Goal: Information Seeking & Learning: Learn about a topic

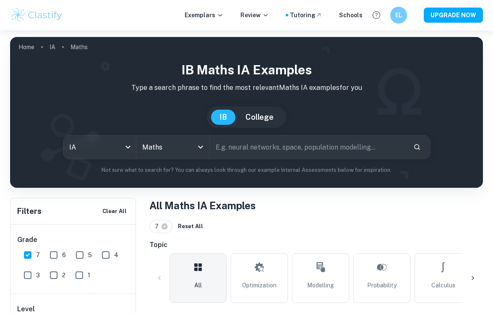
scroll to position [201, 0]
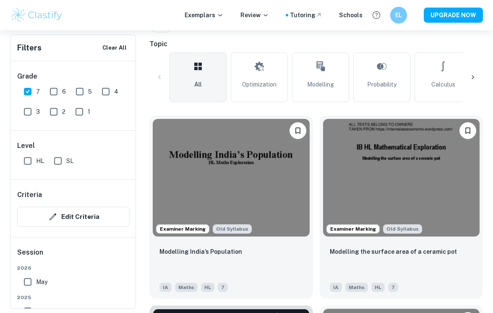
click at [27, 162] on input "HL" at bounding box center [27, 160] width 17 height 17
checkbox input "true"
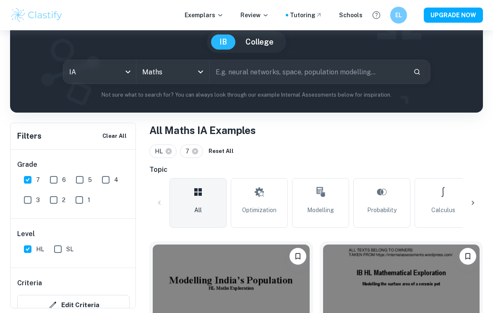
scroll to position [7, 0]
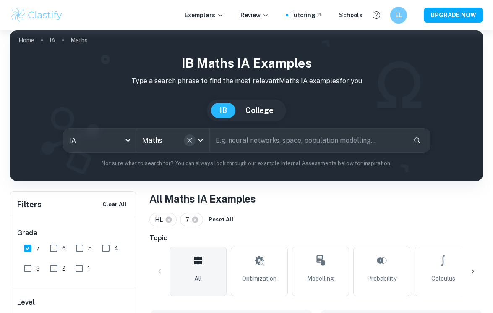
click at [190, 145] on button "Clear" at bounding box center [190, 140] width 12 height 12
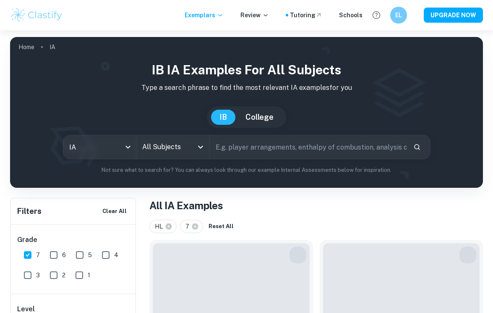
click at [196, 146] on icon "Open" at bounding box center [201, 147] width 10 height 10
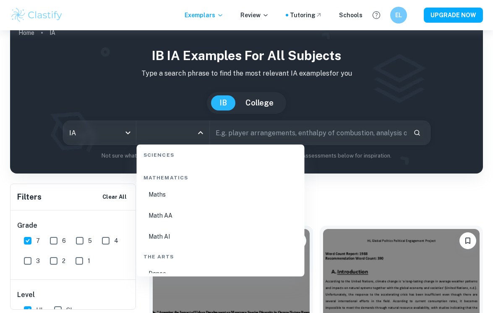
scroll to position [1430, 0]
click at [164, 212] on li "Math AA" at bounding box center [220, 214] width 161 height 19
type input "Math AA"
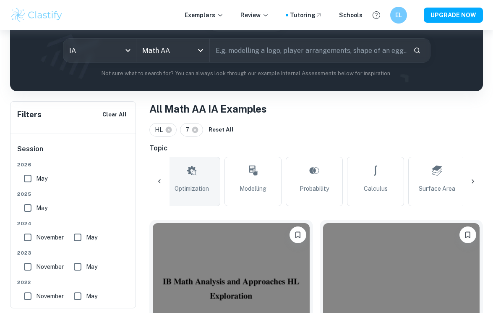
scroll to position [0, 82]
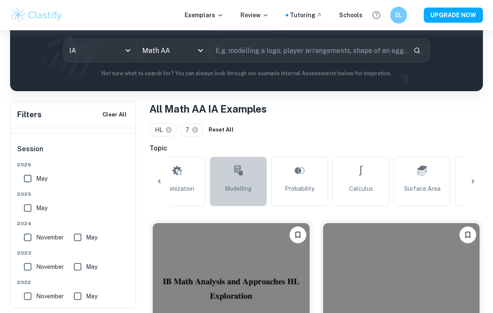
click at [243, 183] on link "Modelling" at bounding box center [238, 182] width 57 height 50
type input "Modelling"
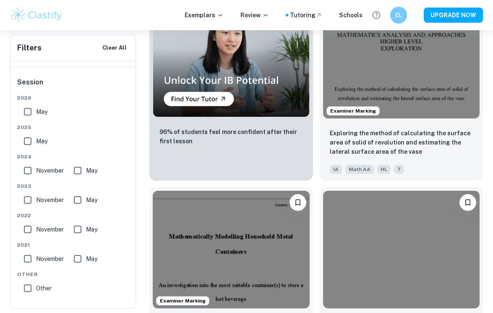
scroll to position [844, 0]
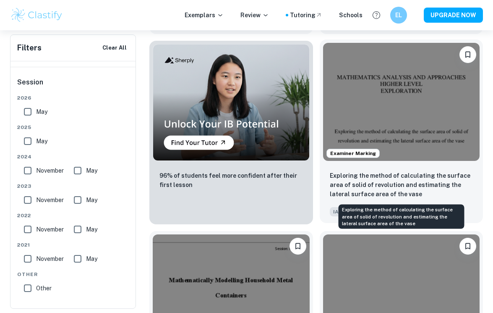
click at [365, 189] on p "Exploring the method of calculating the surface area of solid of revolution and…" at bounding box center [402, 185] width 144 height 28
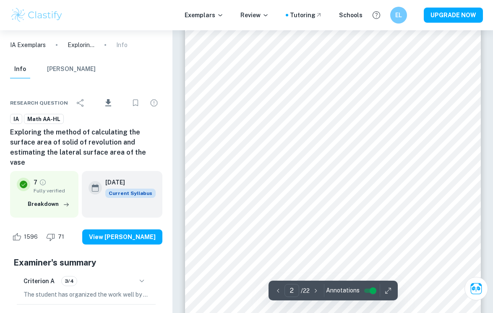
scroll to position [548, 0]
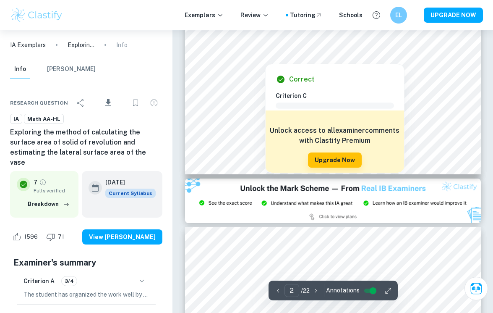
type input "3"
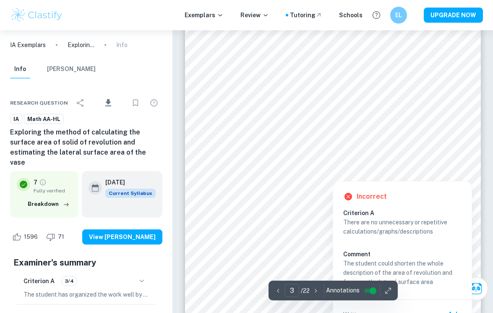
scroll to position [1037, 0]
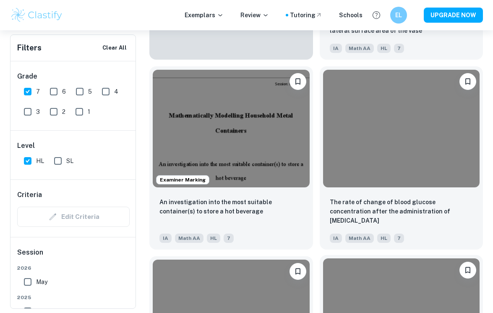
scroll to position [1007, 0]
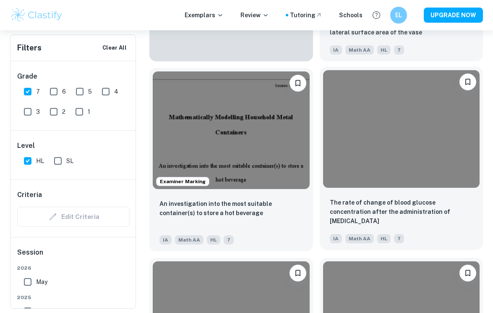
click at [344, 196] on div "The rate of change of blood glucose concentration after the administration of […" at bounding box center [402, 220] width 164 height 59
